Goal: Navigation & Orientation: Find specific page/section

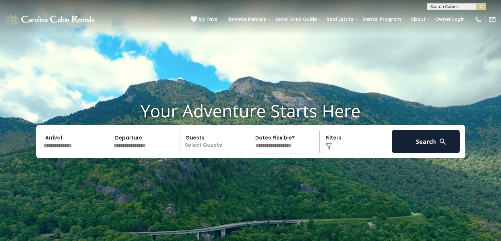
scroll to position [10, 0]
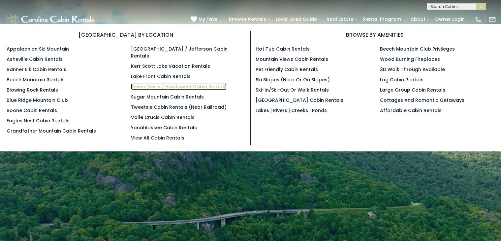
click at [147, 83] on link "Seven Devils / Hawksnest Cabin Rentals" at bounding box center [179, 86] width 96 height 7
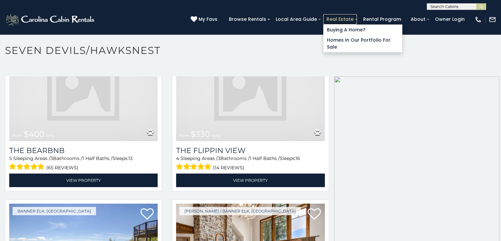
click at [351, 18] on link "Real Estate" at bounding box center [340, 19] width 34 height 10
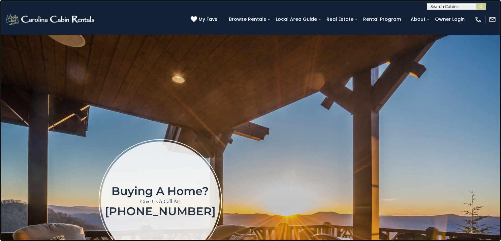
click at [128, 76] on link at bounding box center [250, 120] width 501 height 241
